Goal: Information Seeking & Learning: Check status

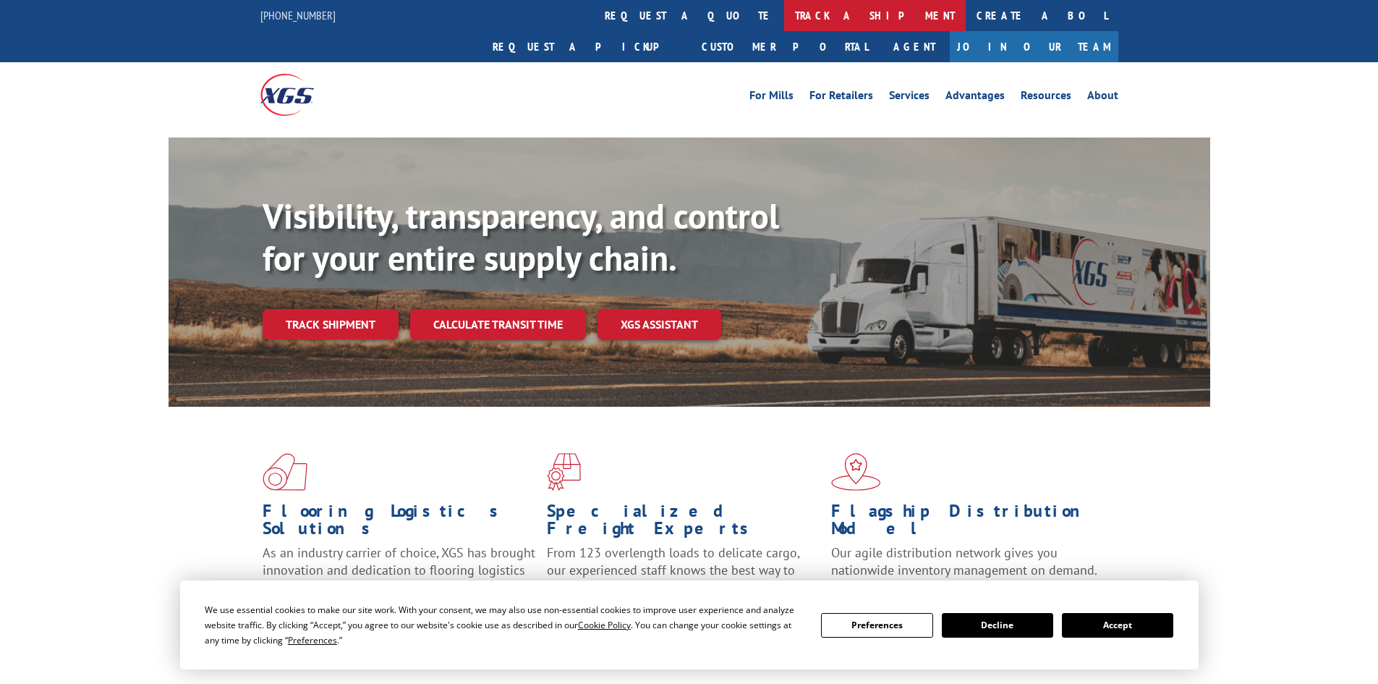
click at [784, 19] on link "track a shipment" at bounding box center [875, 15] width 182 height 31
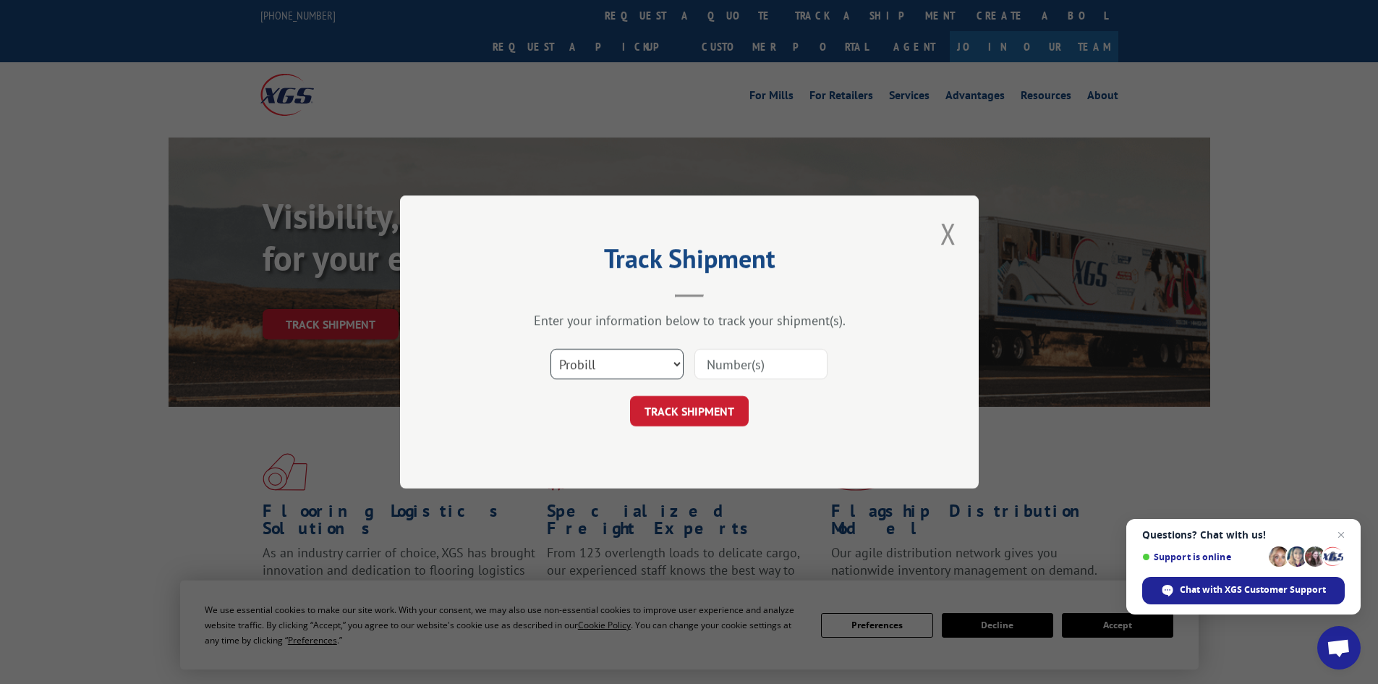
click at [604, 356] on select "Select category... Probill BOL PO" at bounding box center [617, 364] width 133 height 30
select select "bol"
click at [551, 349] on select "Select category... Probill BOL PO" at bounding box center [617, 364] width 133 height 30
click at [734, 367] on input at bounding box center [761, 364] width 133 height 30
paste input "5949945"
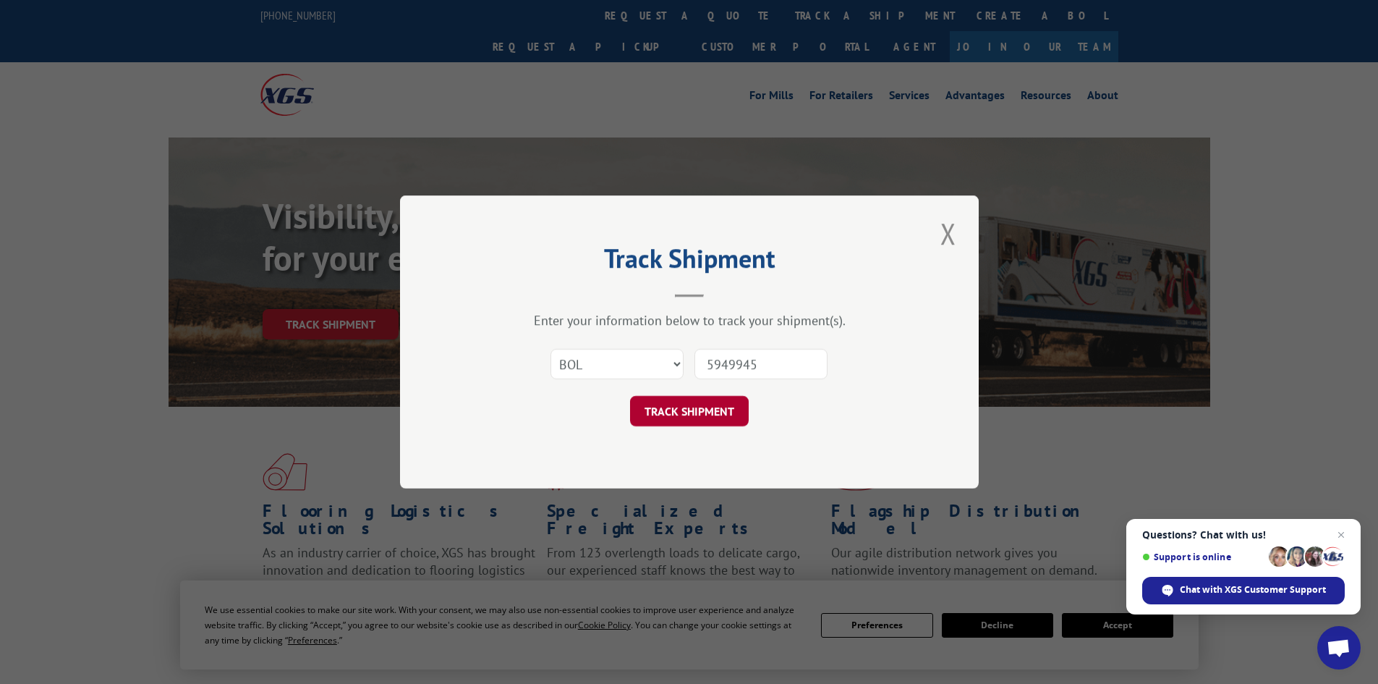
type input "5949945"
click at [696, 409] on button "TRACK SHIPMENT" at bounding box center [689, 411] width 119 height 30
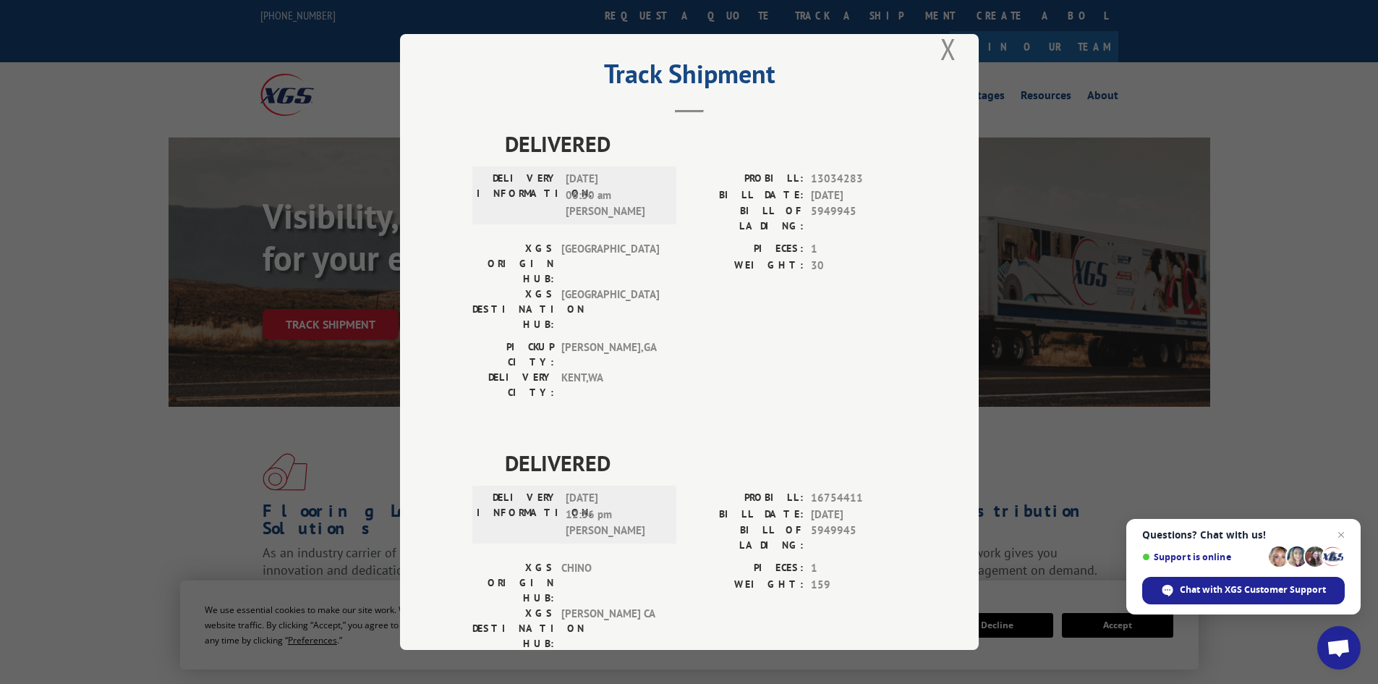
scroll to position [36, 0]
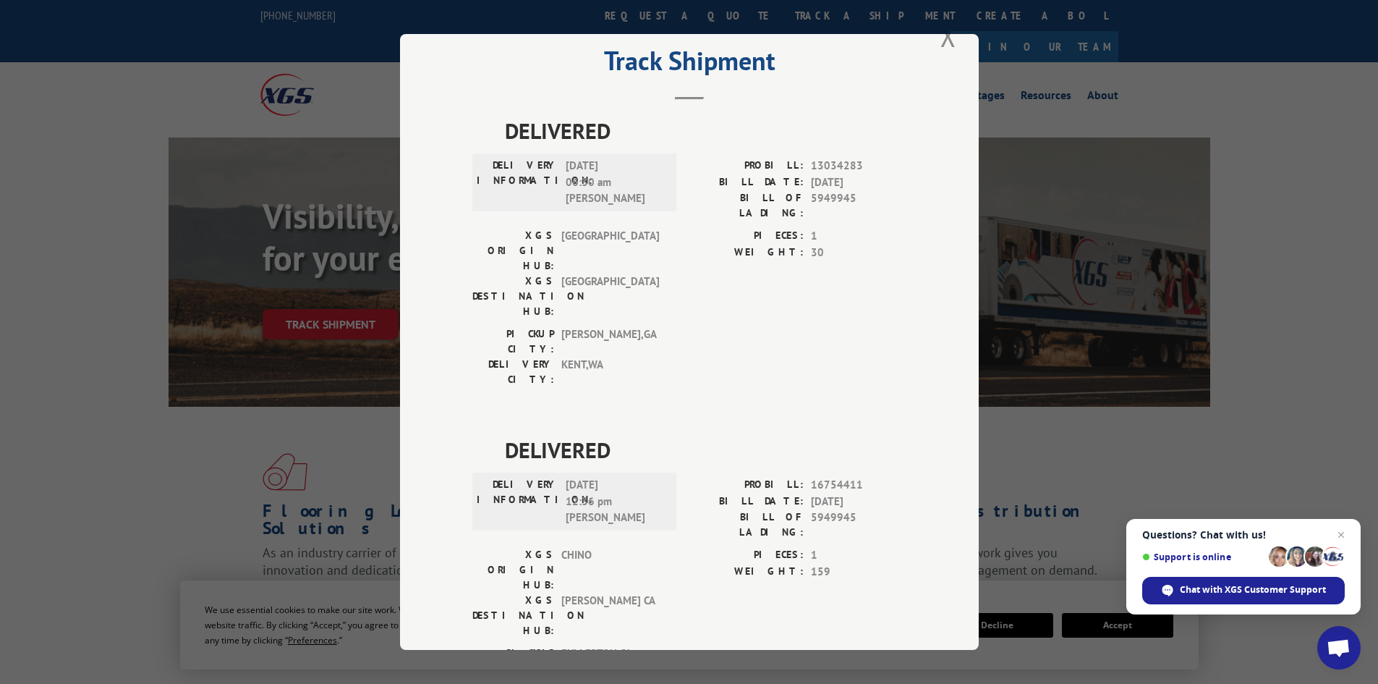
click at [946, 38] on button "Close modal" at bounding box center [948, 36] width 25 height 40
